Goal: Navigation & Orientation: Find specific page/section

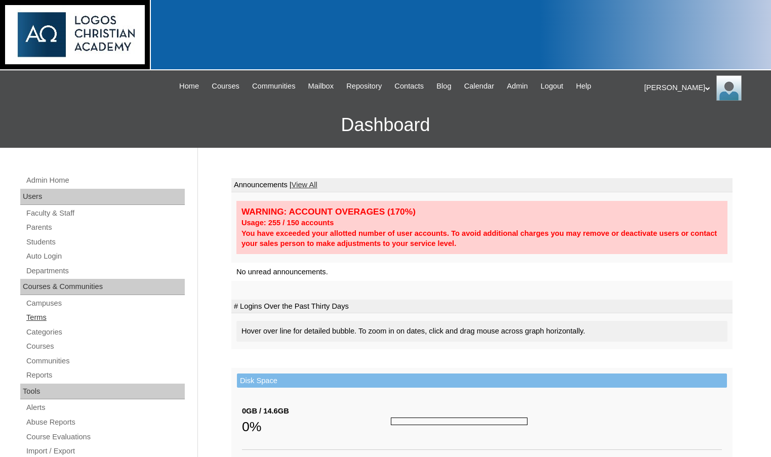
click at [39, 316] on link "Terms" at bounding box center [104, 317] width 159 height 13
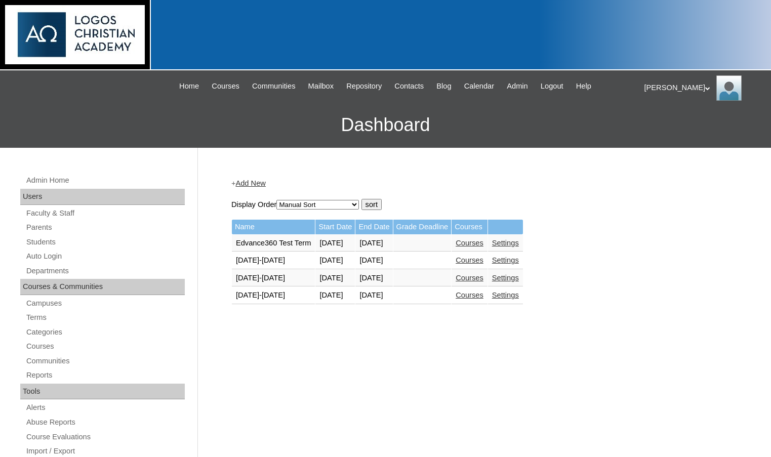
click at [483, 298] on link "Courses" at bounding box center [470, 295] width 28 height 8
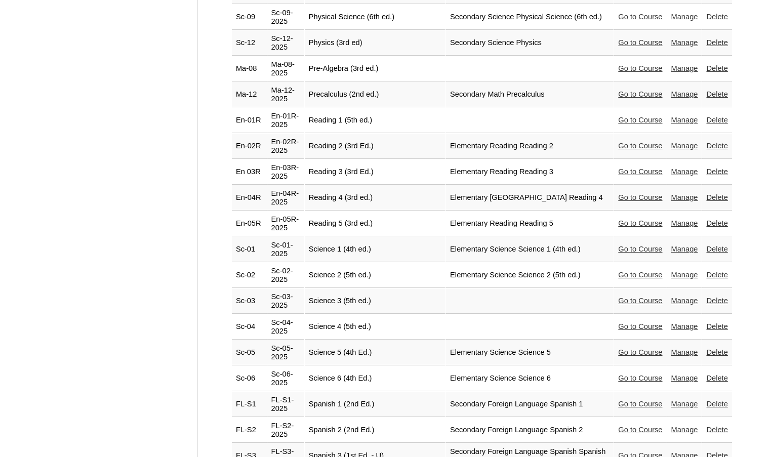
scroll to position [2174, 0]
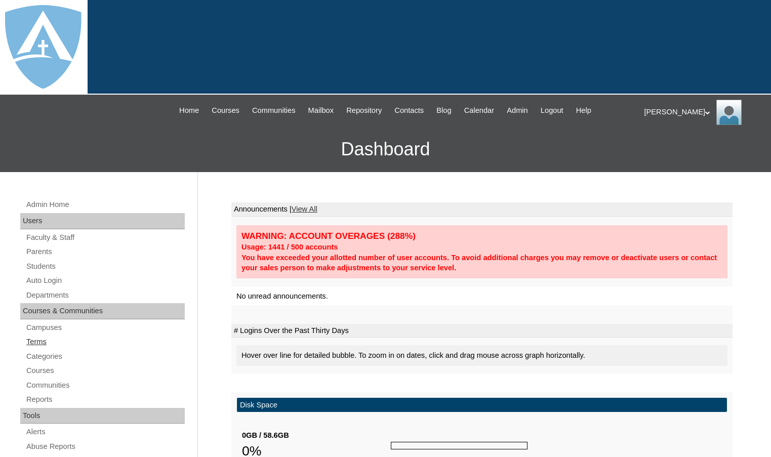
click at [43, 338] on link "Terms" at bounding box center [104, 342] width 159 height 13
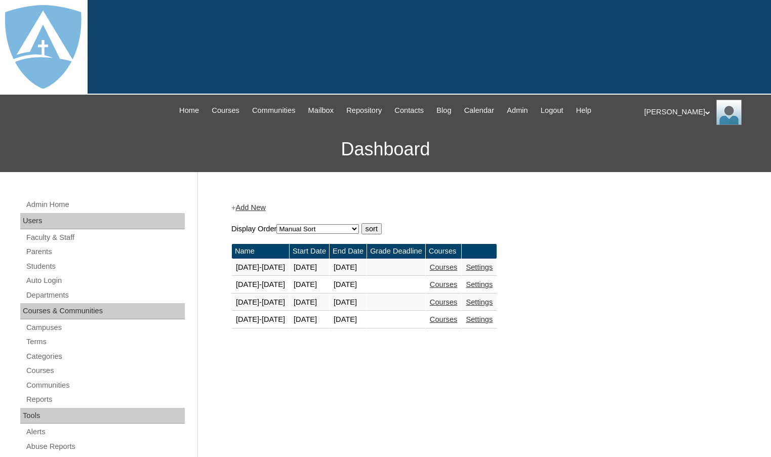
click at [449, 322] on link "Courses" at bounding box center [444, 319] width 28 height 8
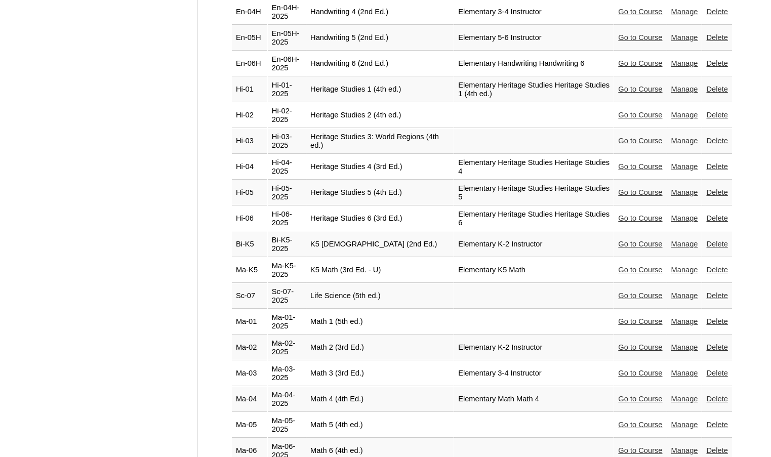
scroll to position [1620, 0]
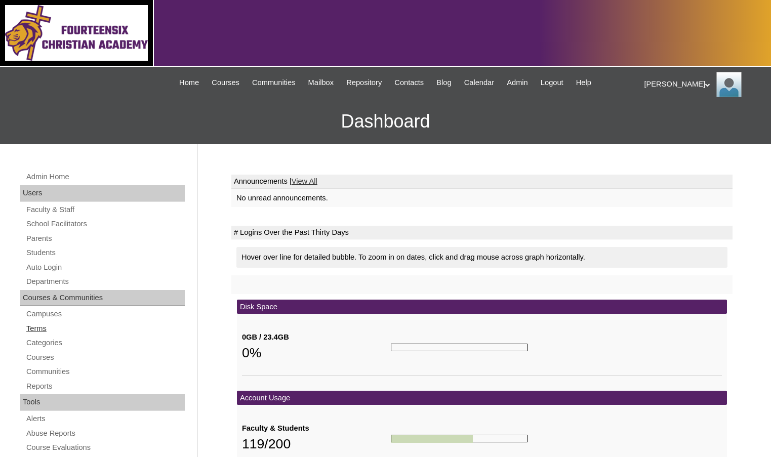
click at [40, 331] on link "Terms" at bounding box center [104, 328] width 159 height 13
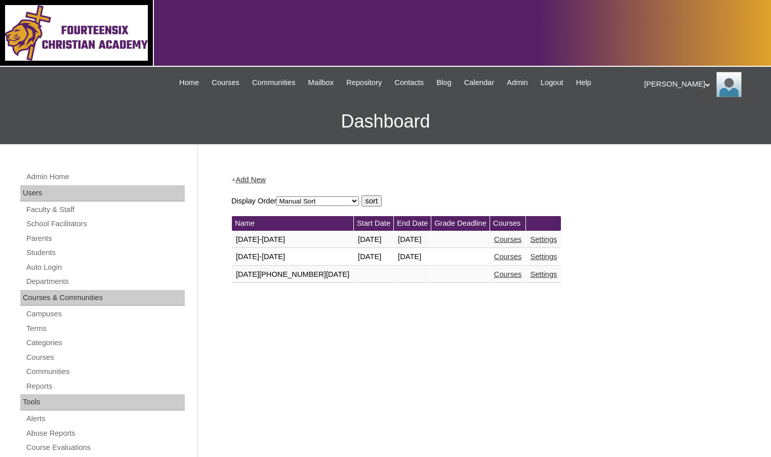
click at [494, 255] on link "Courses" at bounding box center [508, 257] width 28 height 8
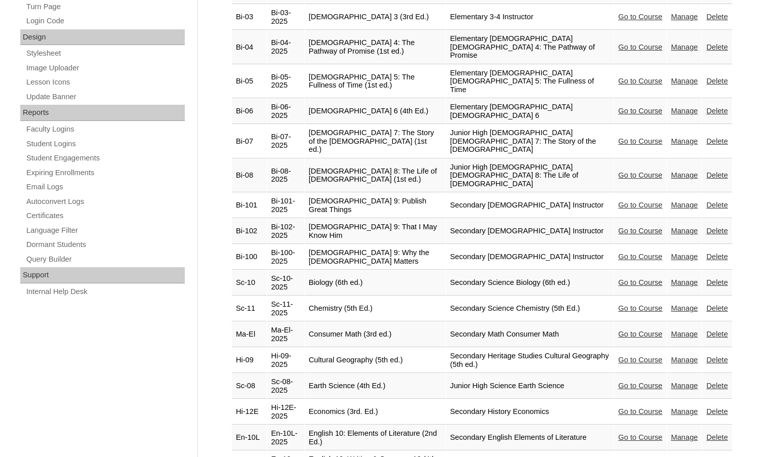
scroll to position [557, 0]
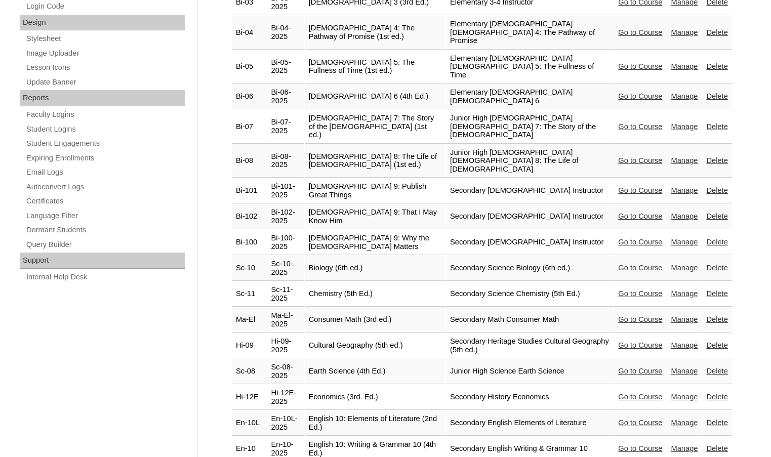
click at [618, 341] on link "Go to Course" at bounding box center [640, 345] width 44 height 8
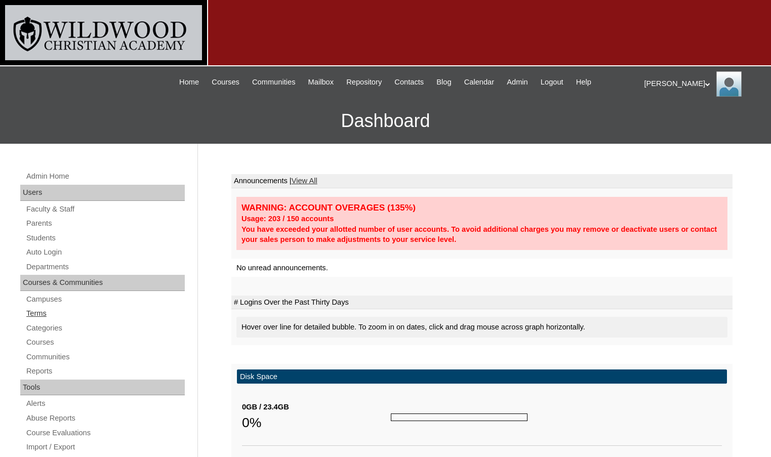
click at [45, 319] on link "Terms" at bounding box center [104, 313] width 159 height 13
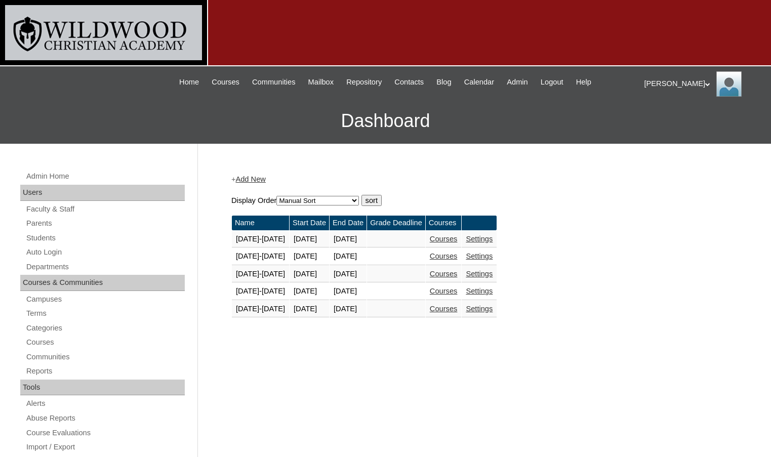
click at [448, 310] on link "Courses" at bounding box center [444, 309] width 28 height 8
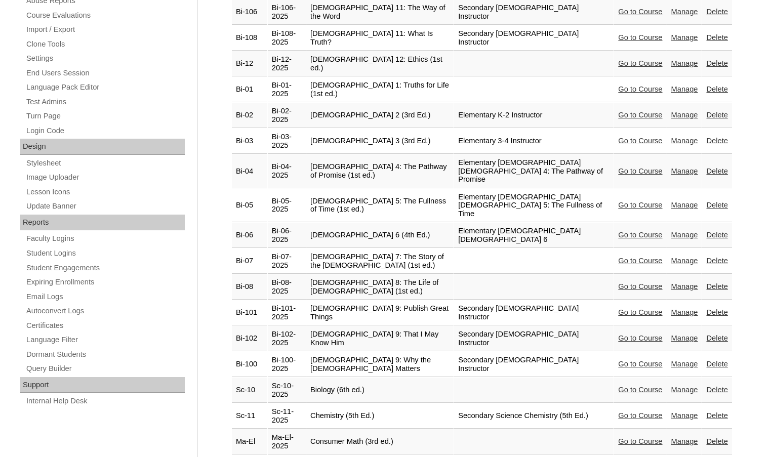
scroll to position [456, 0]
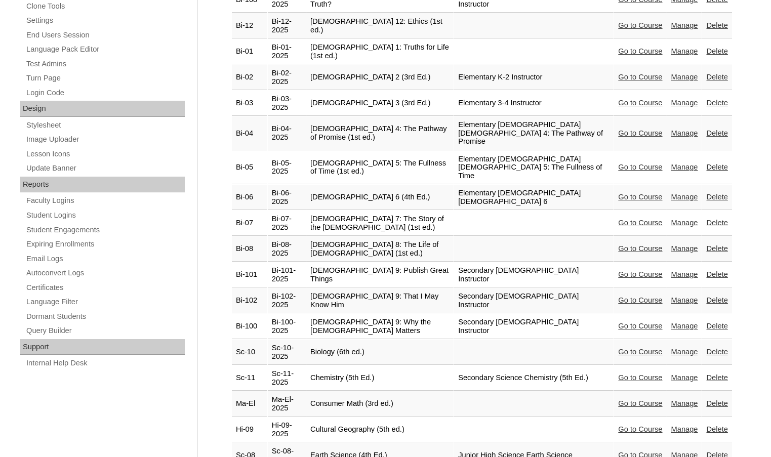
click at [622, 425] on link "Go to Course" at bounding box center [640, 429] width 44 height 8
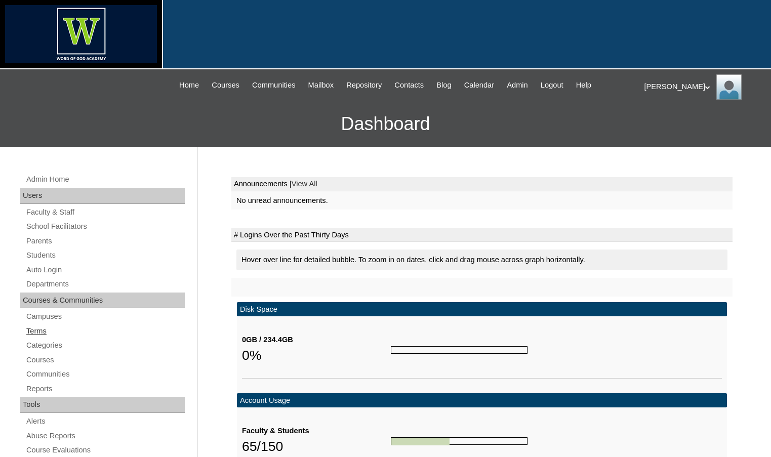
click at [46, 329] on link "Terms" at bounding box center [104, 331] width 159 height 13
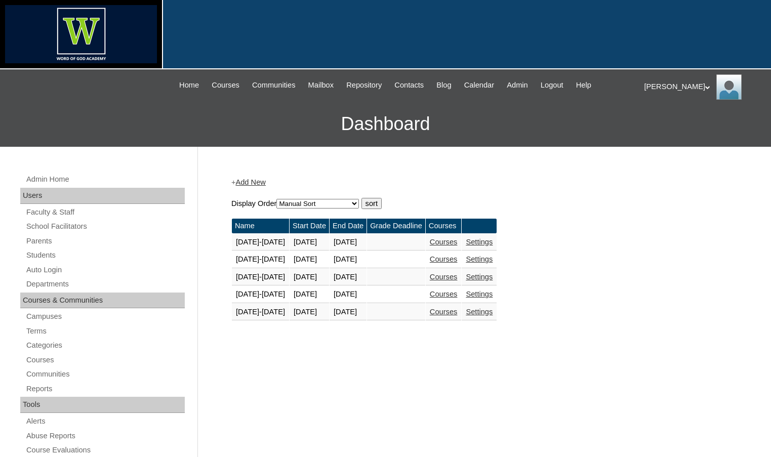
click at [458, 317] on td "Courses" at bounding box center [444, 312] width 36 height 17
click at [456, 310] on link "Courses" at bounding box center [444, 312] width 28 height 8
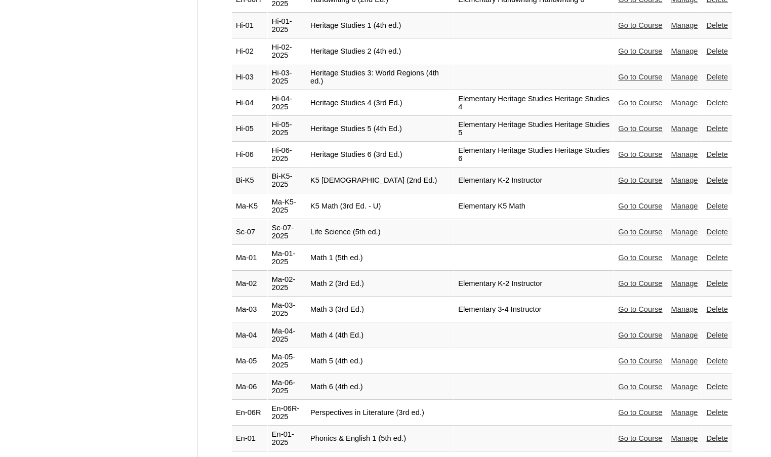
scroll to position [1569, 0]
